Goal: Find specific page/section: Find specific page/section

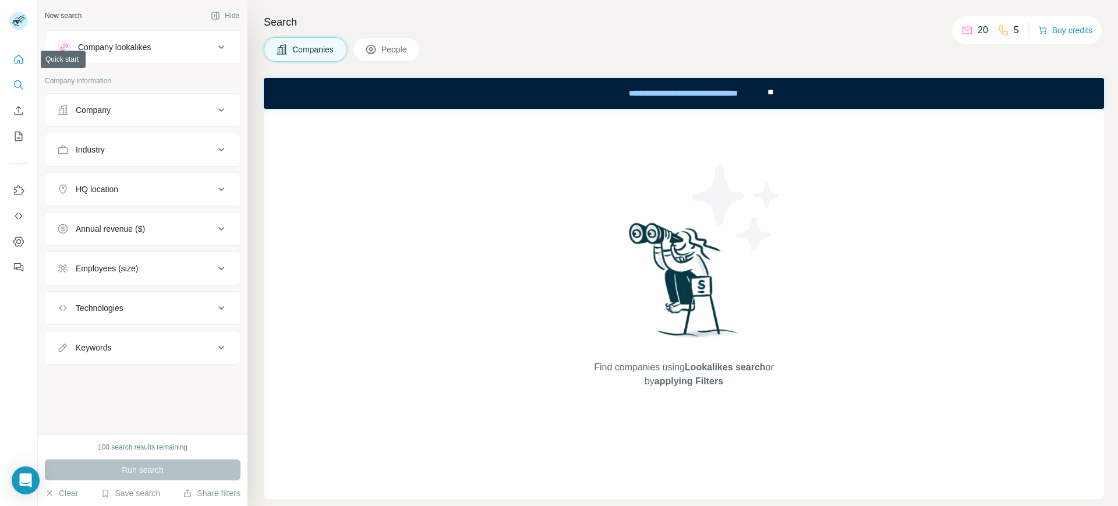
click at [9, 62] on button "Quick start" at bounding box center [18, 59] width 19 height 21
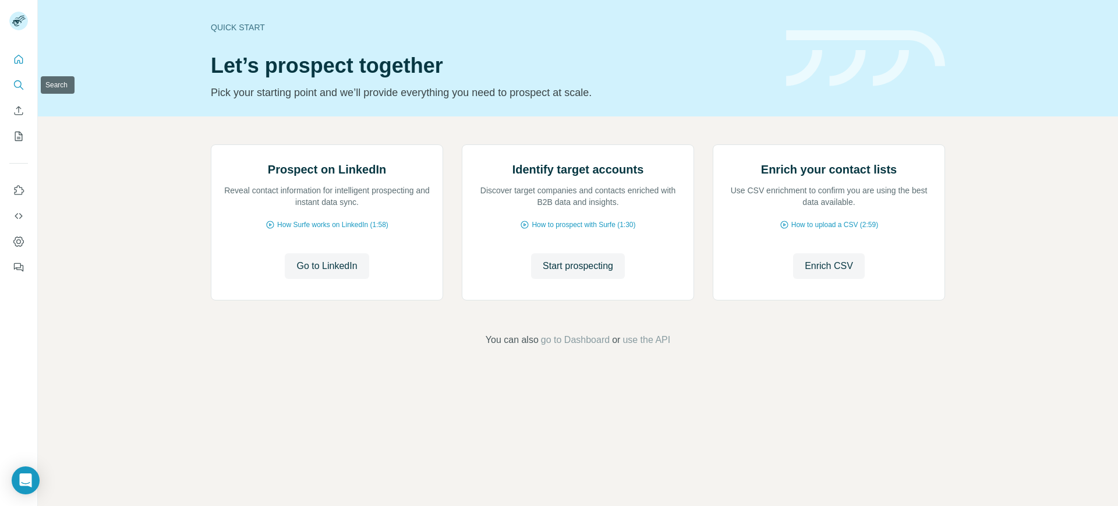
click at [20, 86] on icon "Search" at bounding box center [18, 84] width 8 height 8
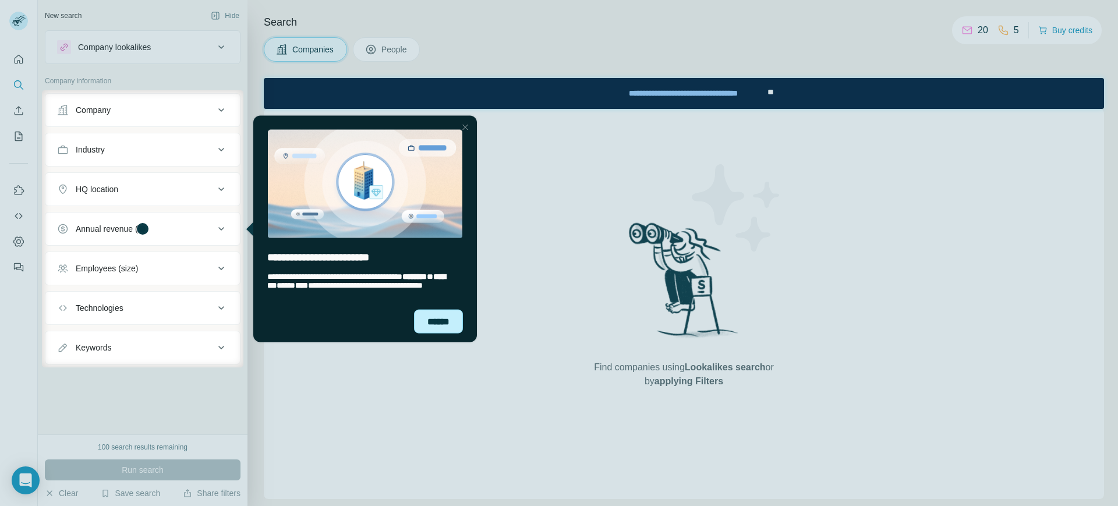
click at [446, 322] on div "******" at bounding box center [438, 321] width 49 height 24
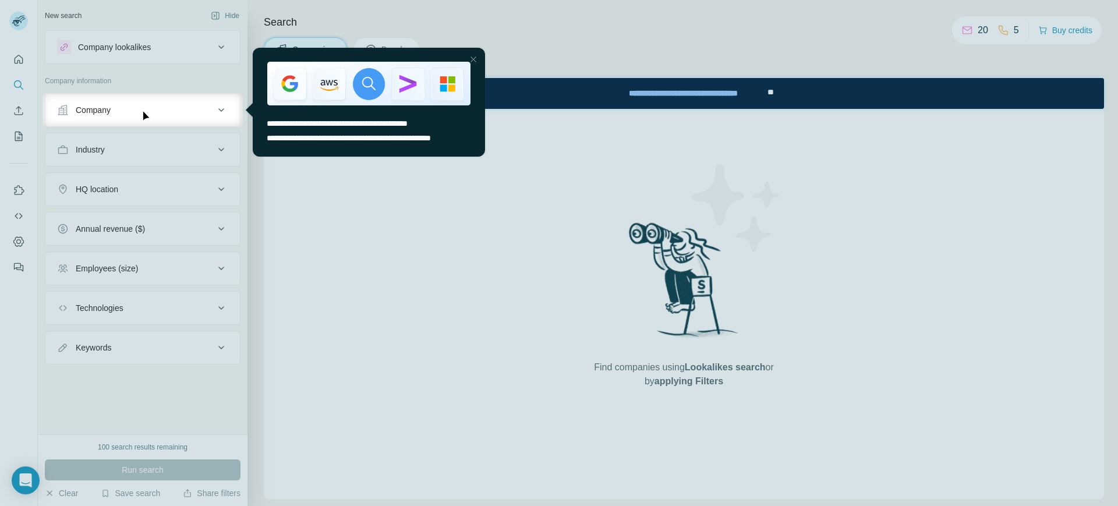
click at [474, 60] on div at bounding box center [474, 59] width 14 height 14
